Goal: Task Accomplishment & Management: Use online tool/utility

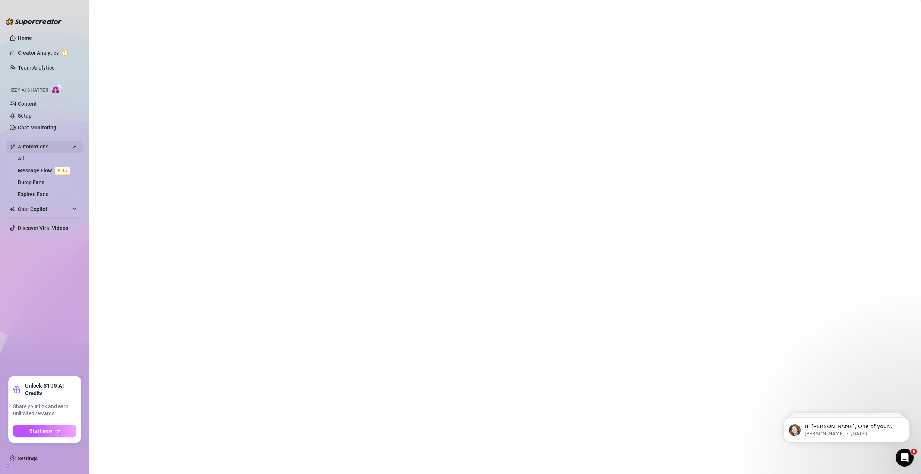
click at [49, 147] on span "Automations" at bounding box center [44, 147] width 53 height 12
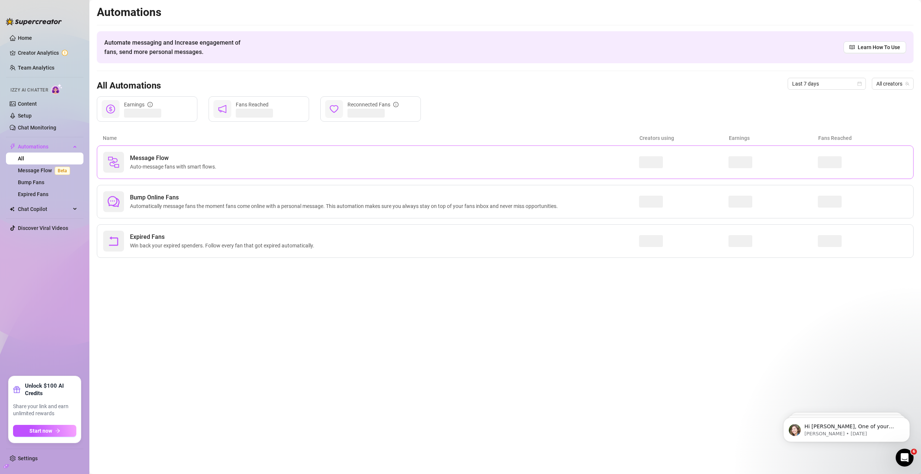
click at [124, 154] on div "Message Flow Auto-message fans with smart flows." at bounding box center [371, 162] width 536 height 21
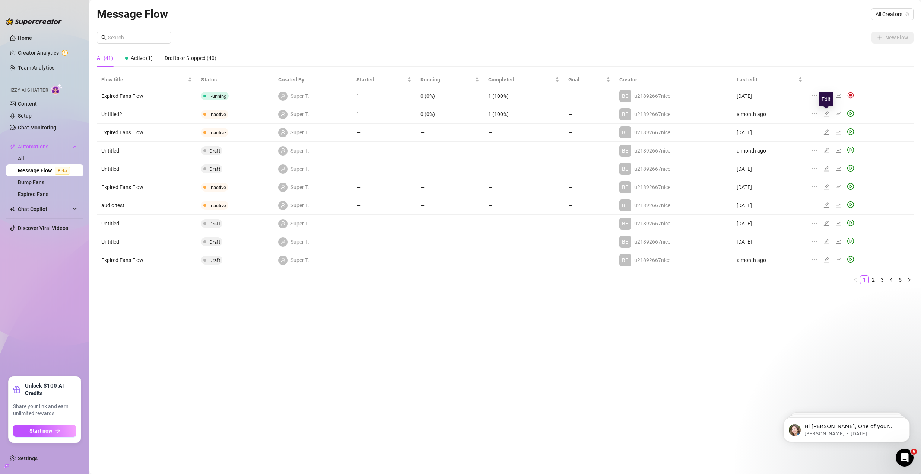
click at [827, 113] on icon "edit" at bounding box center [826, 114] width 6 height 6
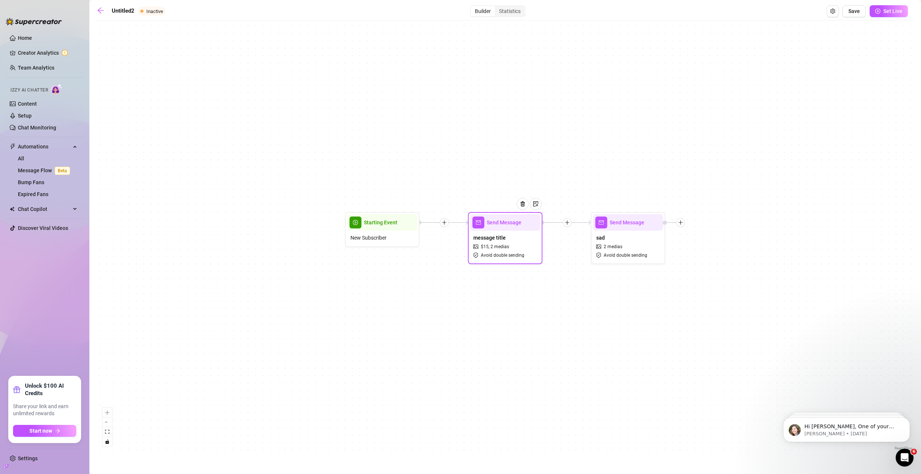
click at [505, 245] on span "2 medias" at bounding box center [499, 247] width 19 height 7
type textarea "test test"
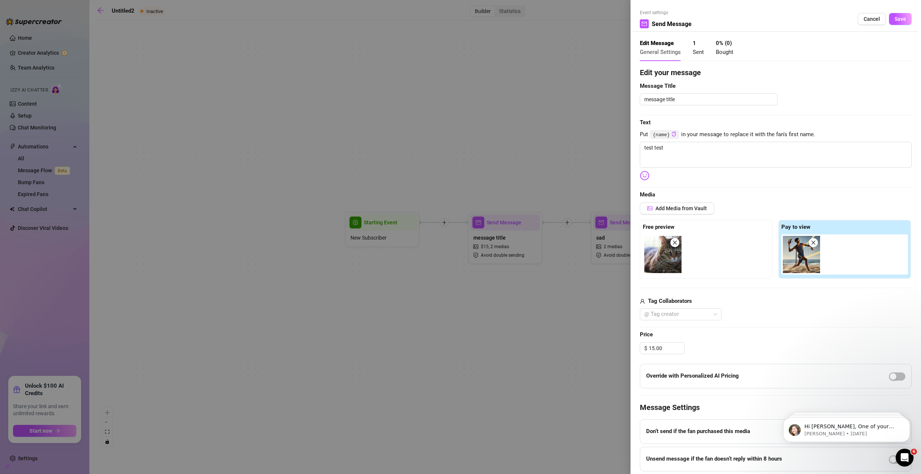
click at [527, 172] on div at bounding box center [460, 237] width 921 height 474
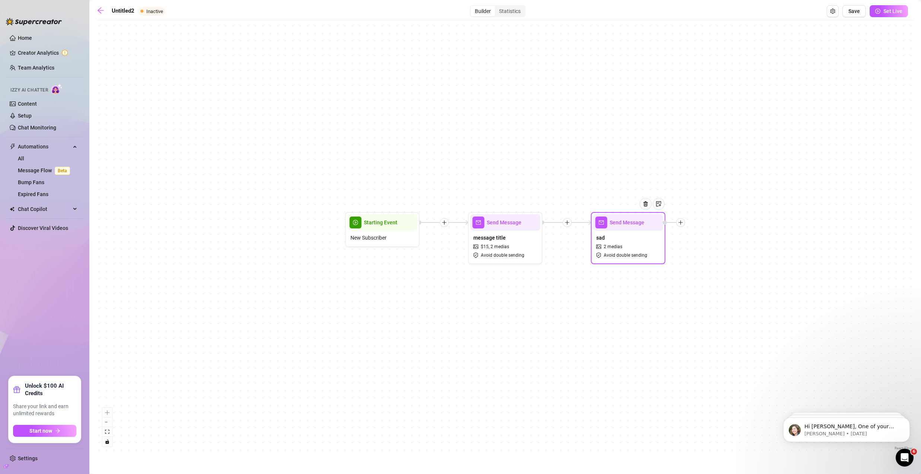
click at [682, 223] on icon "plus" at bounding box center [680, 222] width 5 height 5
click at [709, 248] on div "Message" at bounding box center [717, 248] width 54 height 13
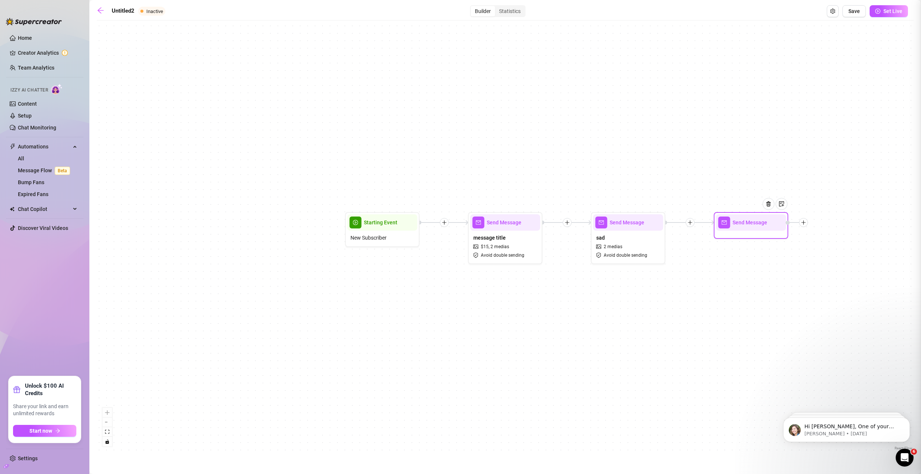
type textarea "Write your message here"
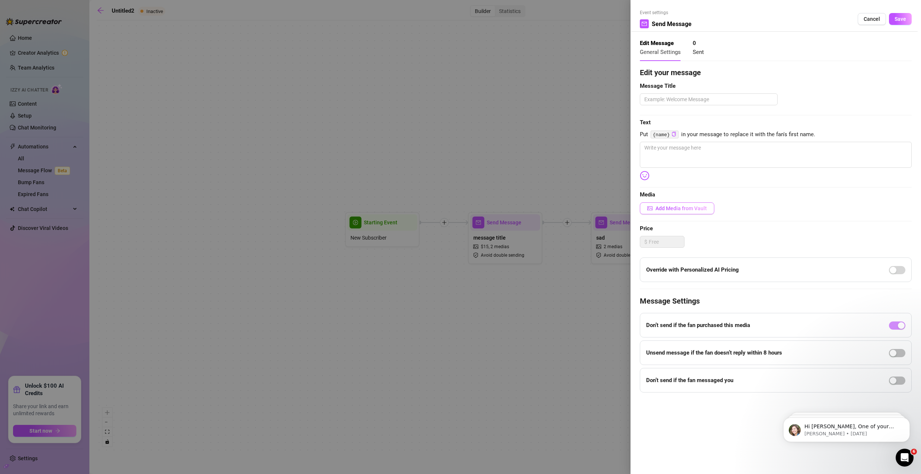
click at [680, 206] on span "Add Media from Vault" at bounding box center [680, 209] width 51 height 6
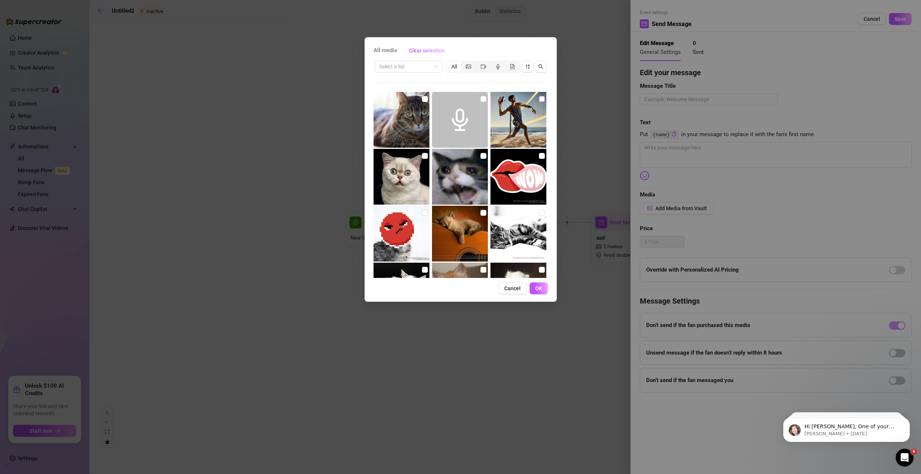
click at [539, 100] on input "checkbox" at bounding box center [542, 99] width 6 height 6
checkbox input "true"
click at [422, 99] on input "checkbox" at bounding box center [425, 99] width 6 height 6
checkbox input "true"
click at [535, 288] on span "OK" at bounding box center [538, 289] width 7 height 6
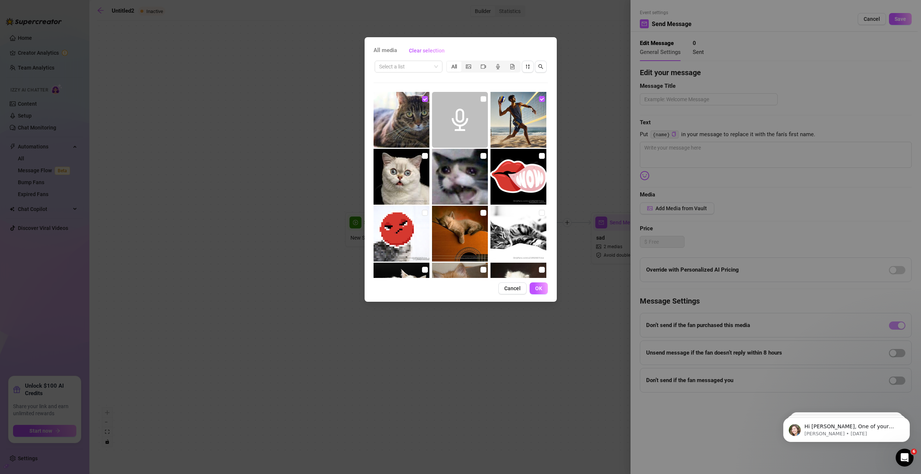
type textarea "Write your message here"
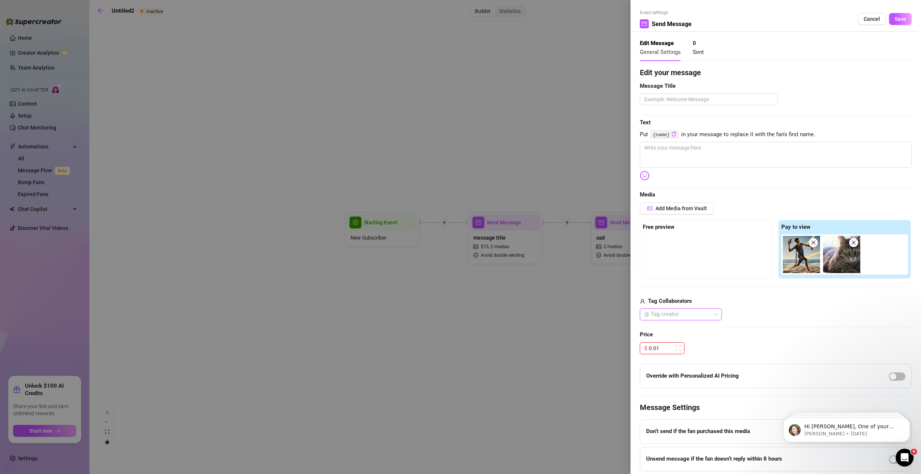
click at [679, 347] on icon "up" at bounding box center [680, 346] width 3 height 3
click at [663, 347] on input "0.04" at bounding box center [666, 348] width 35 height 11
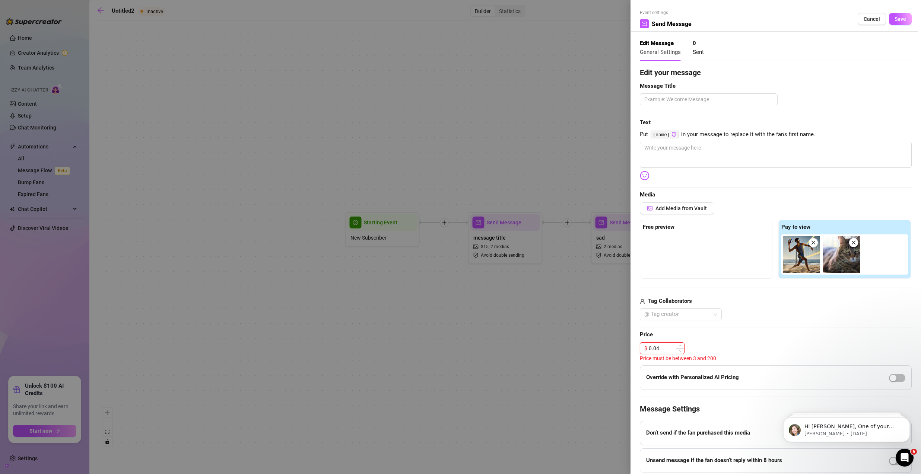
click at [663, 347] on input "0.04" at bounding box center [666, 348] width 35 height 11
type input "3.00"
click at [749, 282] on div "Add Media from Vault Free preview Pay to view Tag Collaborators @ Tag creator" at bounding box center [776, 262] width 272 height 118
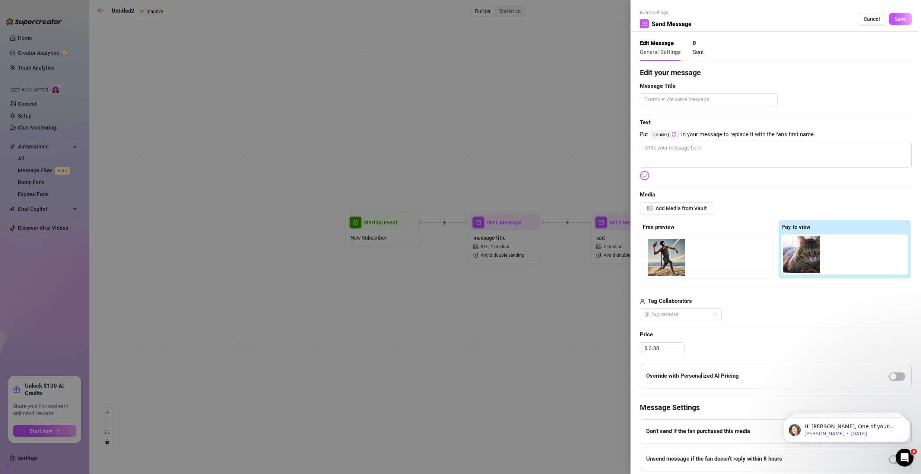
drag, startPoint x: 798, startPoint y: 252, endPoint x: 660, endPoint y: 254, distance: 138.2
click at [660, 254] on div "Free preview Pay to view" at bounding box center [776, 249] width 272 height 59
drag, startPoint x: 789, startPoint y: 256, endPoint x: 658, endPoint y: 255, distance: 131.5
click at [658, 255] on div "Free preview Pay to view" at bounding box center [776, 249] width 272 height 59
click at [897, 19] on span "Save" at bounding box center [901, 19] width 12 height 6
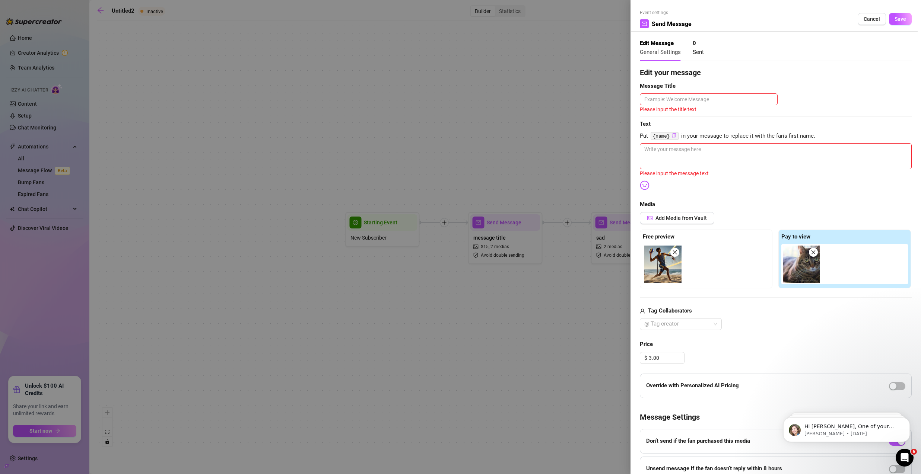
click at [703, 93] on div "Edit your message Message Title Please input the title text Text Put {name} in …" at bounding box center [776, 288] width 272 height 442
click at [703, 94] on textarea at bounding box center [709, 99] width 138 height 12
type textarea "g"
type textarea "gm"
type textarea "gmhgf"
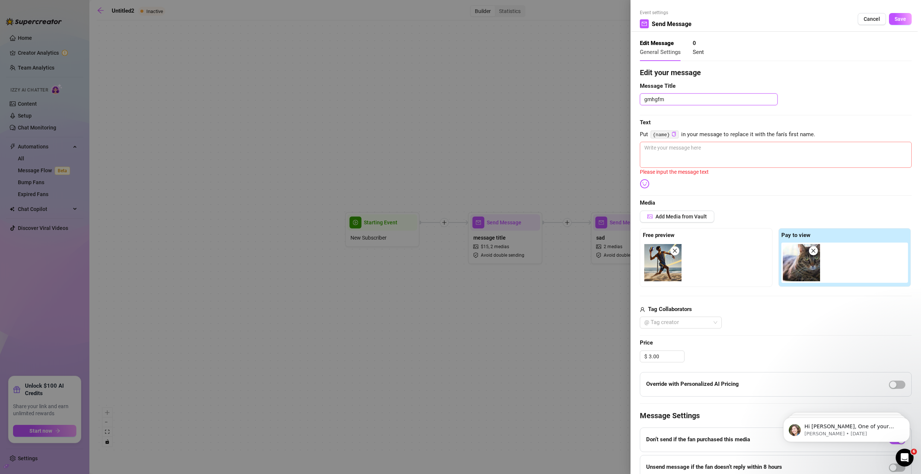
type textarea "gmhgfm"
click at [708, 144] on textarea at bounding box center [776, 155] width 272 height 26
type textarea "h"
type textarea "hg"
type textarea "hghg"
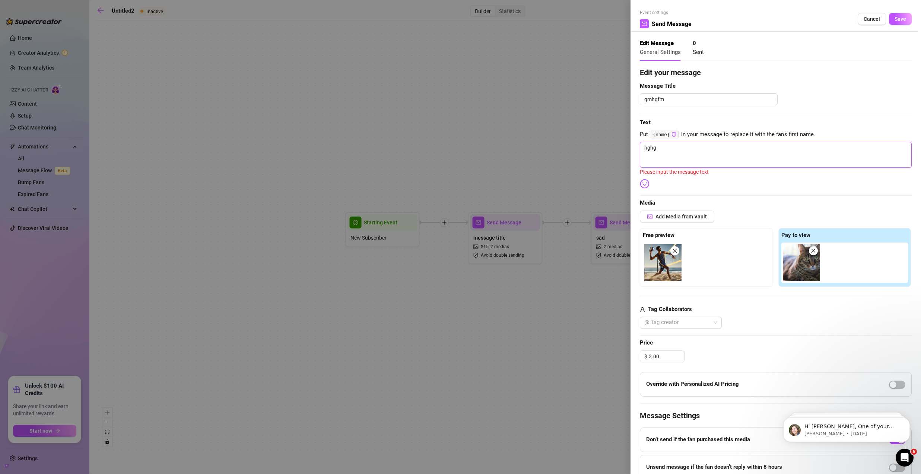
type textarea "hghgj"
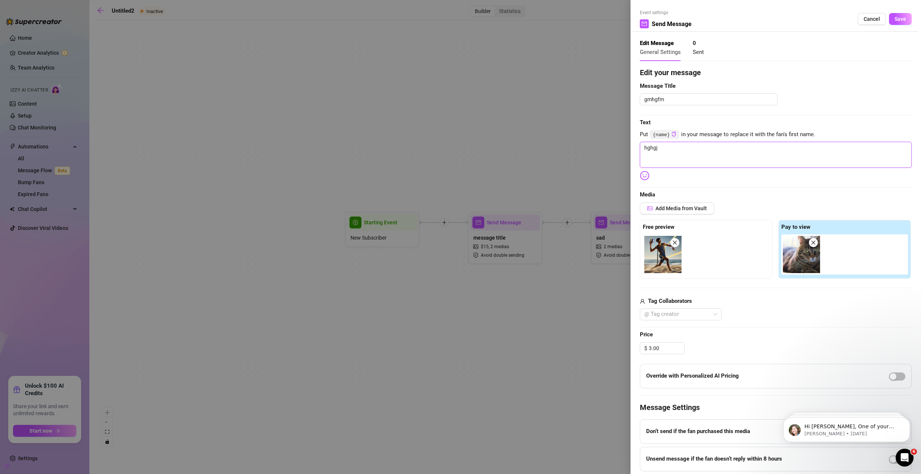
type textarea "hghgjf"
click at [898, 17] on span "Save" at bounding box center [901, 19] width 12 height 6
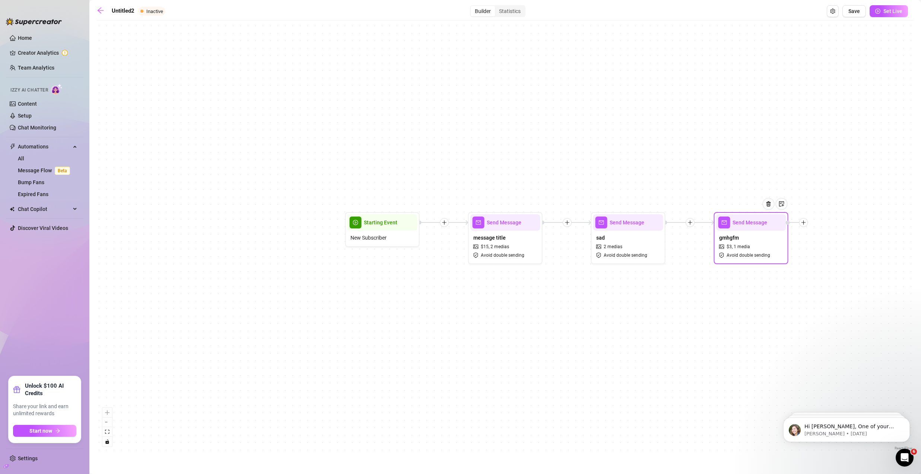
click at [759, 241] on div "gmhgfm $ 3 , 1 media Avoid double sending" at bounding box center [751, 246] width 70 height 31
type textarea "hghgjf"
